Goal: Navigation & Orientation: Understand site structure

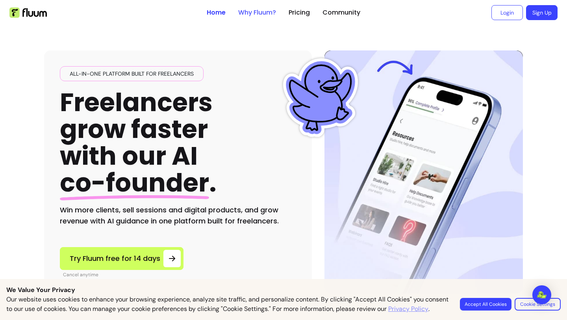
click at [268, 9] on link "Why Fluum?" at bounding box center [257, 12] width 38 height 9
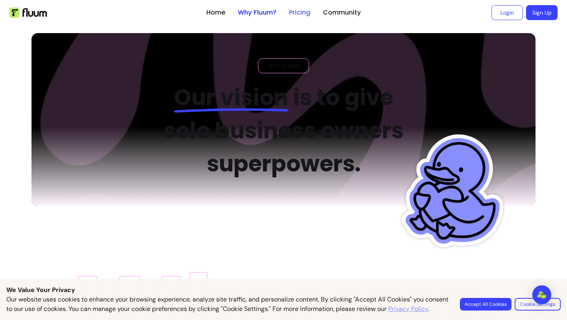
click at [299, 10] on link "Pricing" at bounding box center [299, 12] width 21 height 9
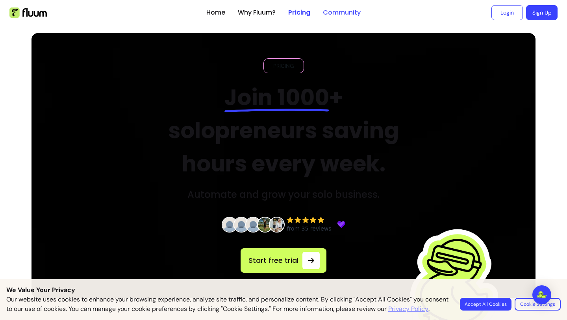
click at [336, 11] on link "Community" at bounding box center [342, 12] width 38 height 9
